Goal: Task Accomplishment & Management: Use online tool/utility

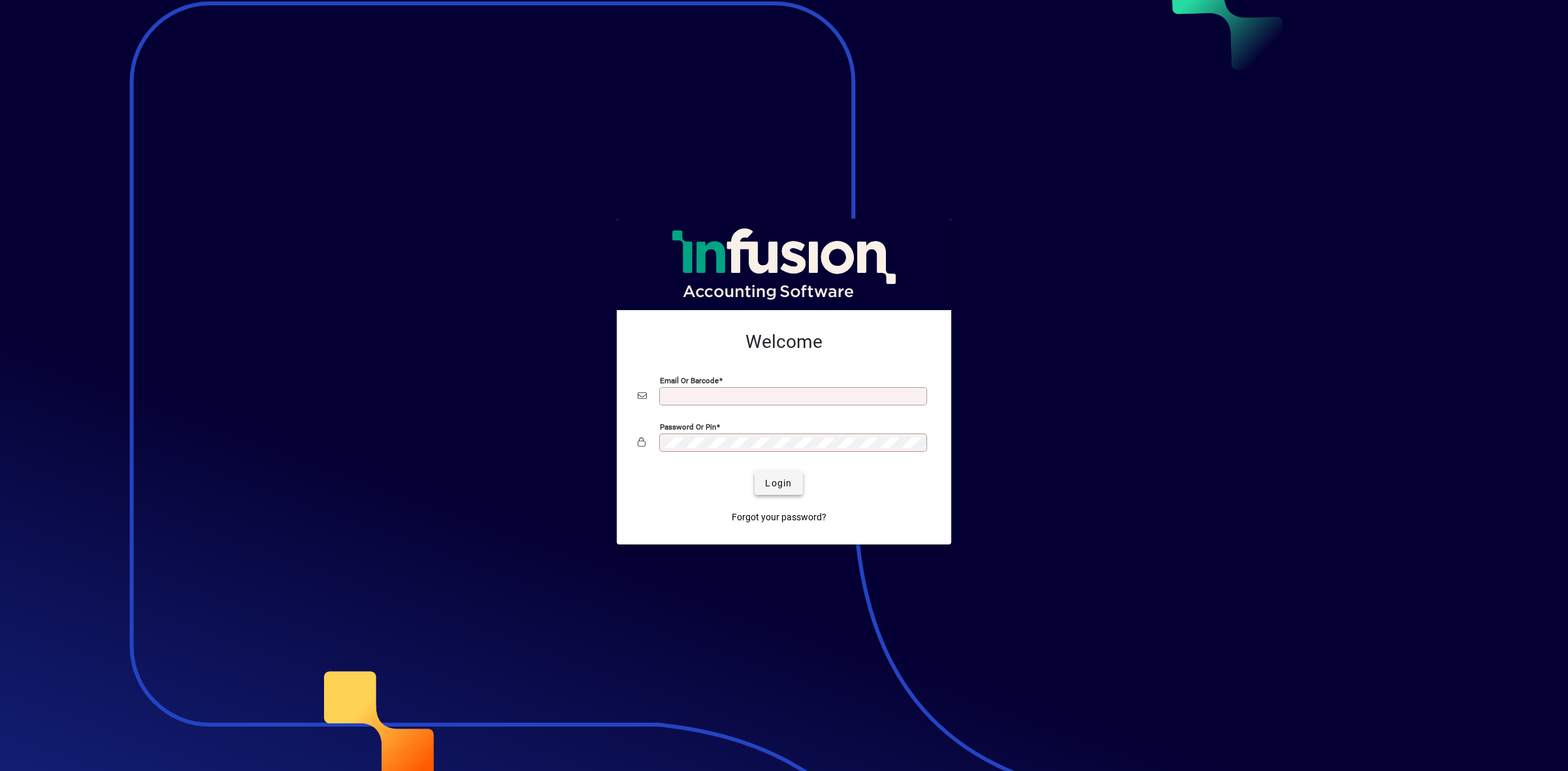
type input "**********"
click at [781, 484] on span "Login" at bounding box center [779, 484] width 27 height 14
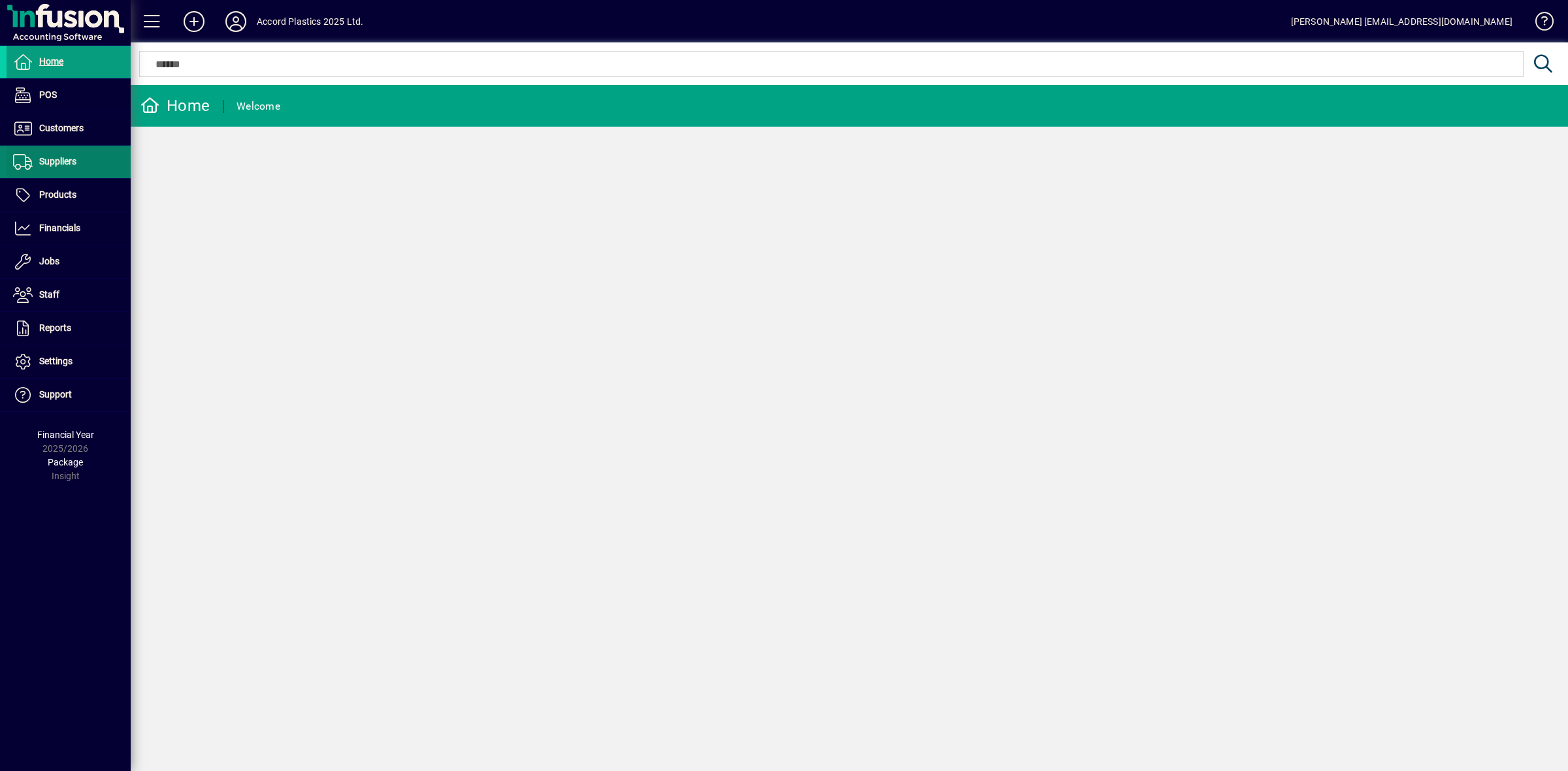
click at [53, 160] on span "Suppliers" at bounding box center [58, 161] width 37 height 10
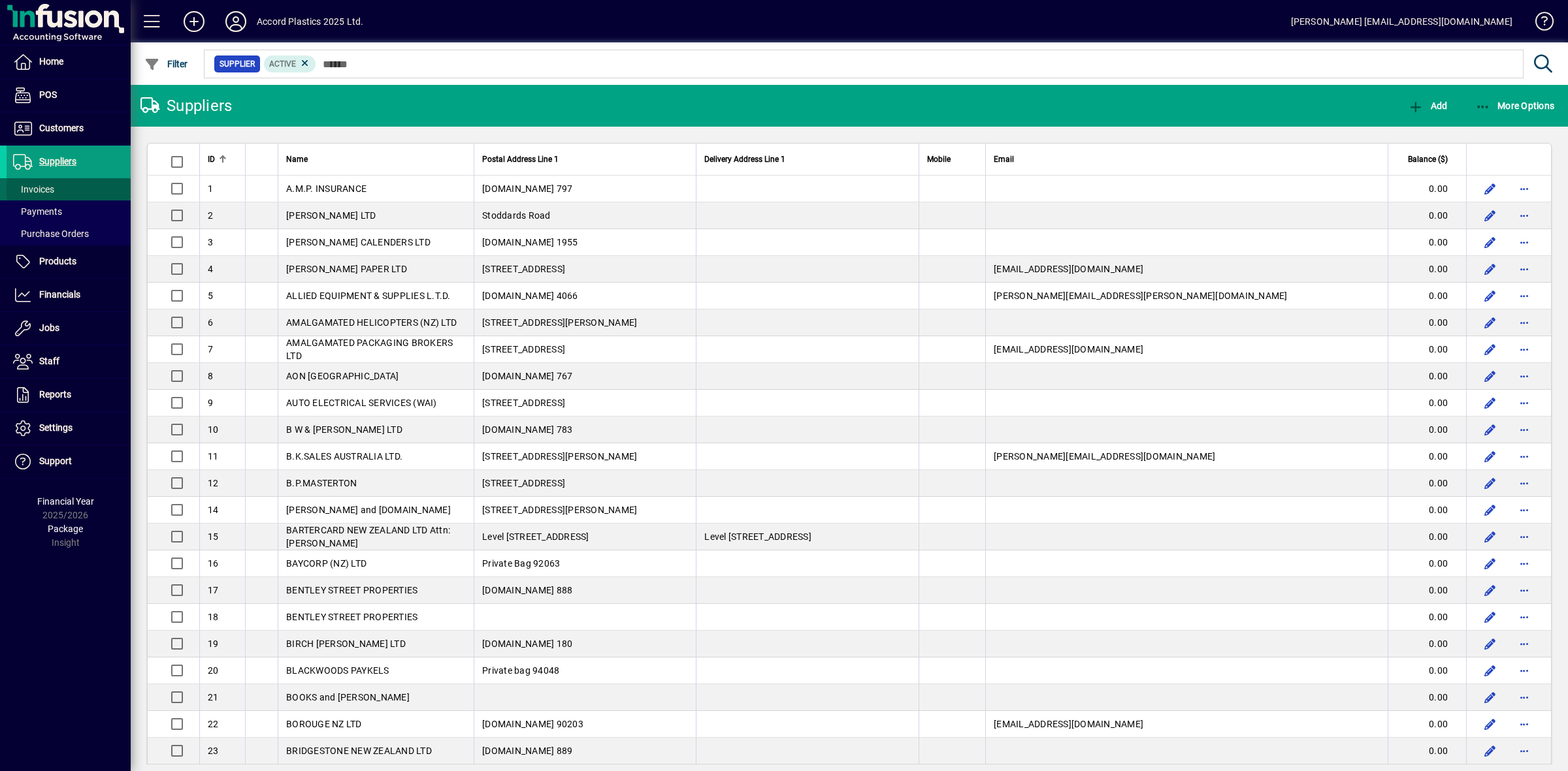
click at [44, 188] on span "Invoices" at bounding box center [33, 189] width 41 height 10
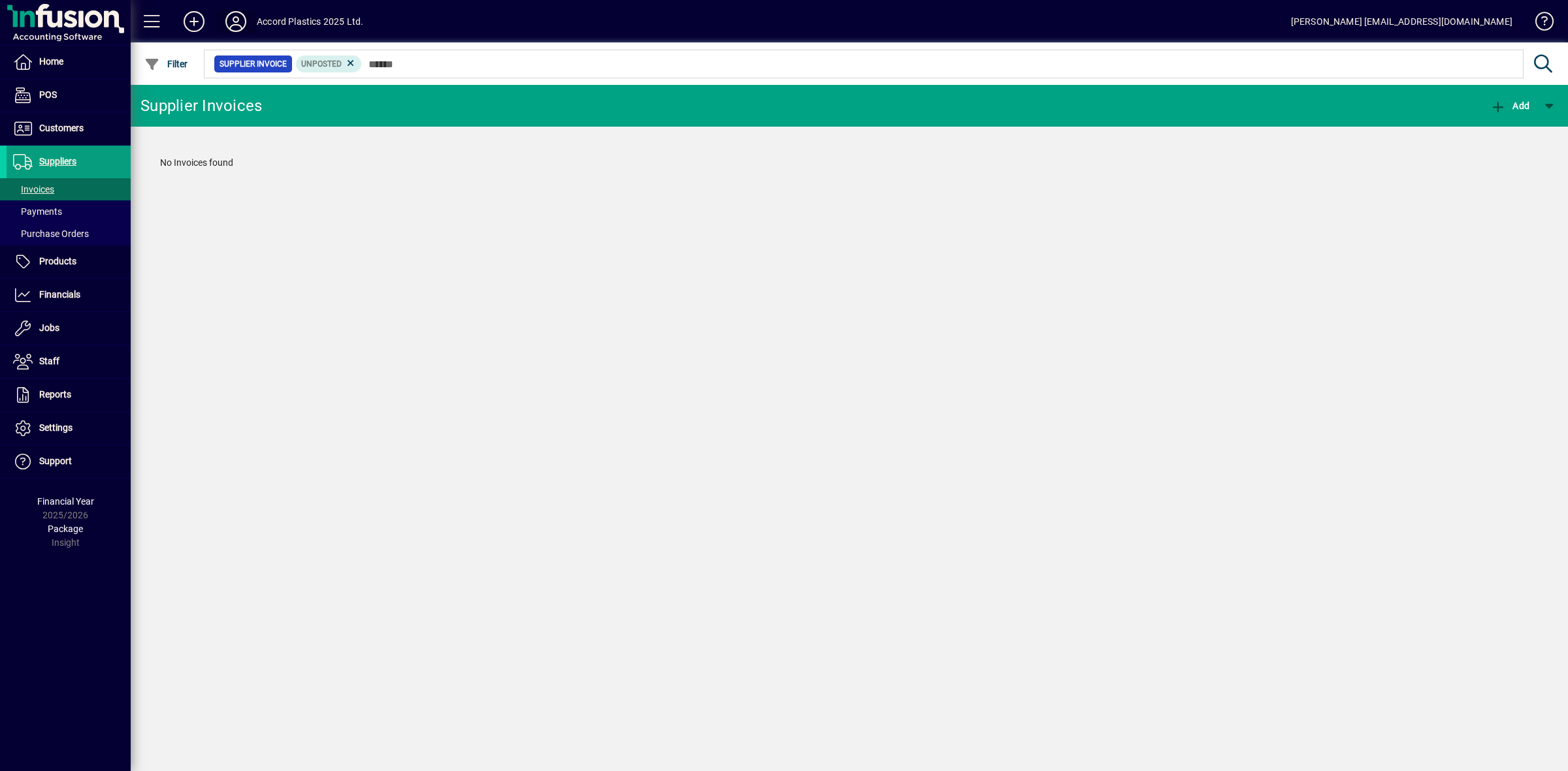
click at [234, 17] on icon at bounding box center [235, 21] width 26 height 21
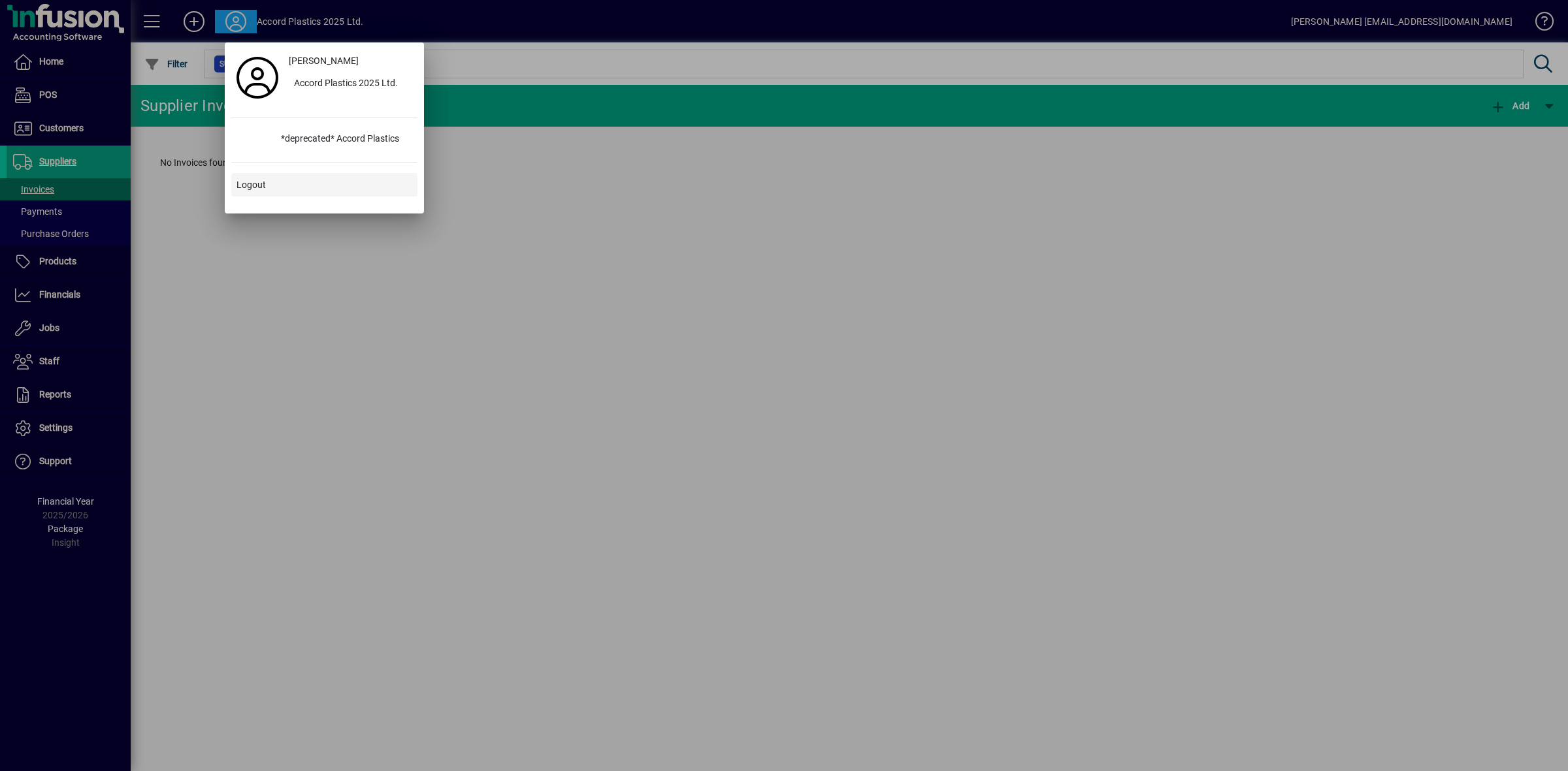
click at [259, 185] on span "Logout" at bounding box center [251, 185] width 30 height 14
